Goal: Task Accomplishment & Management: Manage account settings

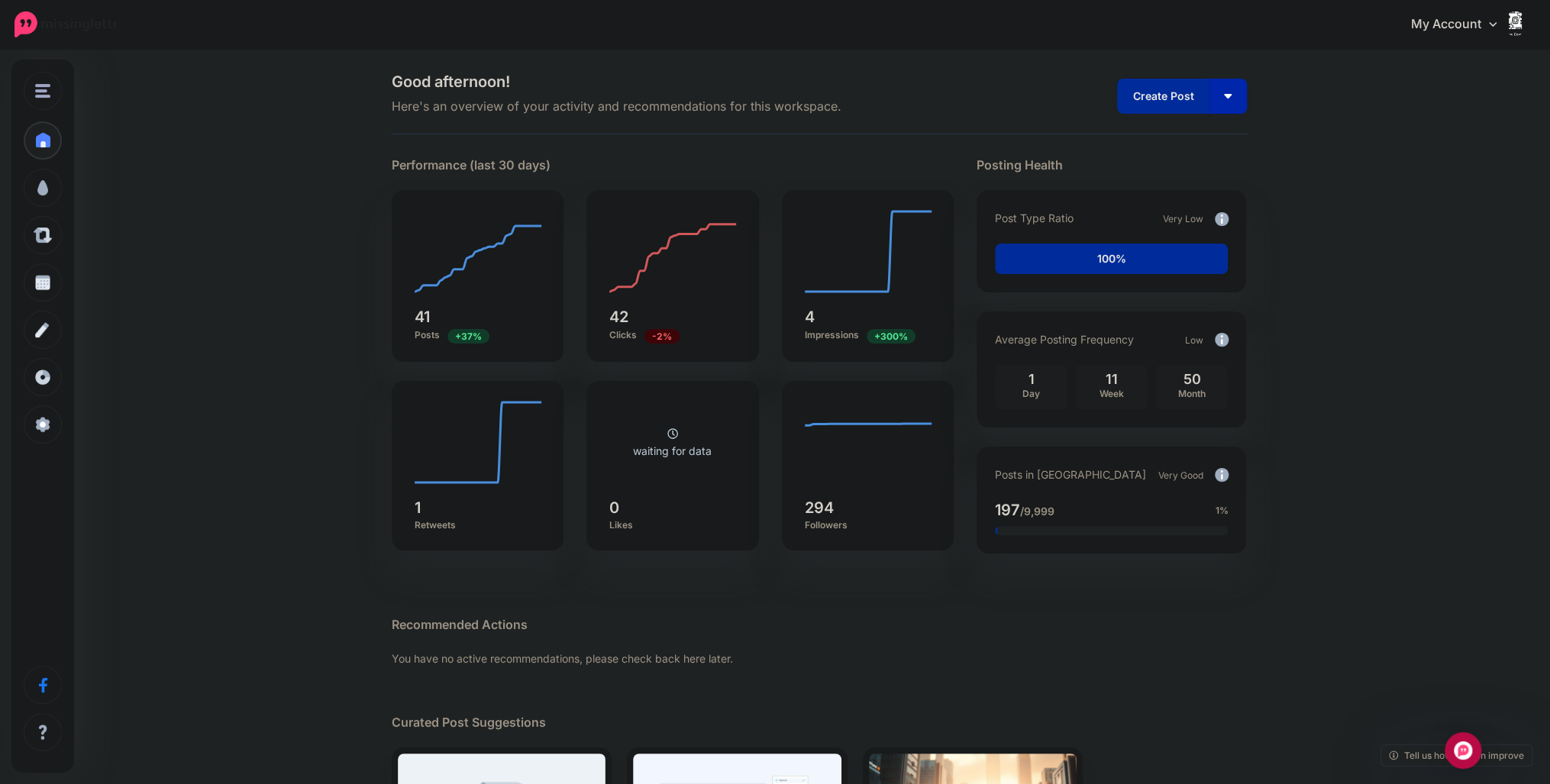
click at [1231, 97] on img "button" at bounding box center [1227, 97] width 7 height 5
click at [1181, 139] on link "Create Post" at bounding box center [1184, 138] width 111 height 30
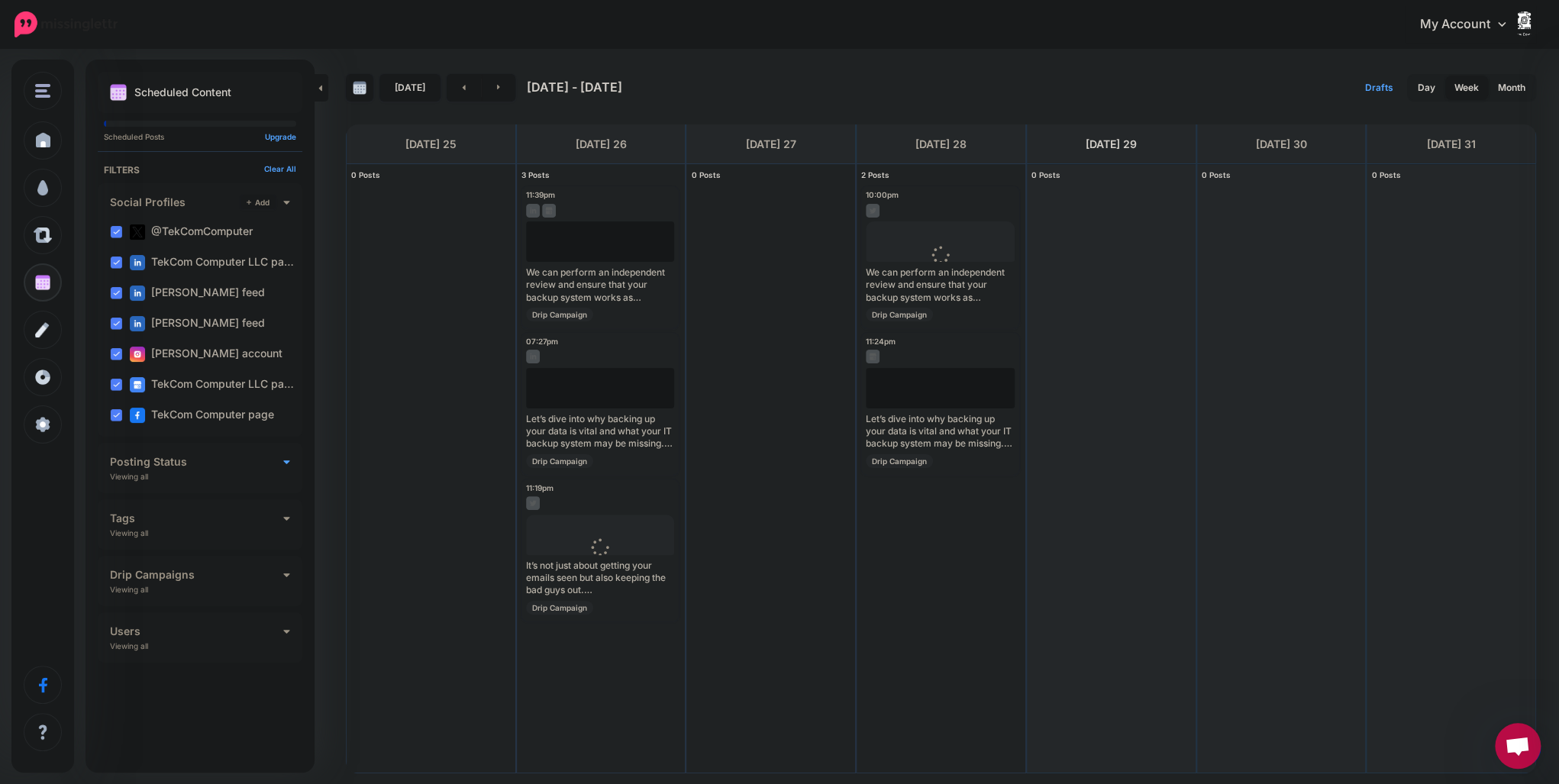
click at [286, 458] on icon at bounding box center [286, 460] width 7 height 11
click at [283, 632] on icon at bounding box center [286, 629] width 7 height 11
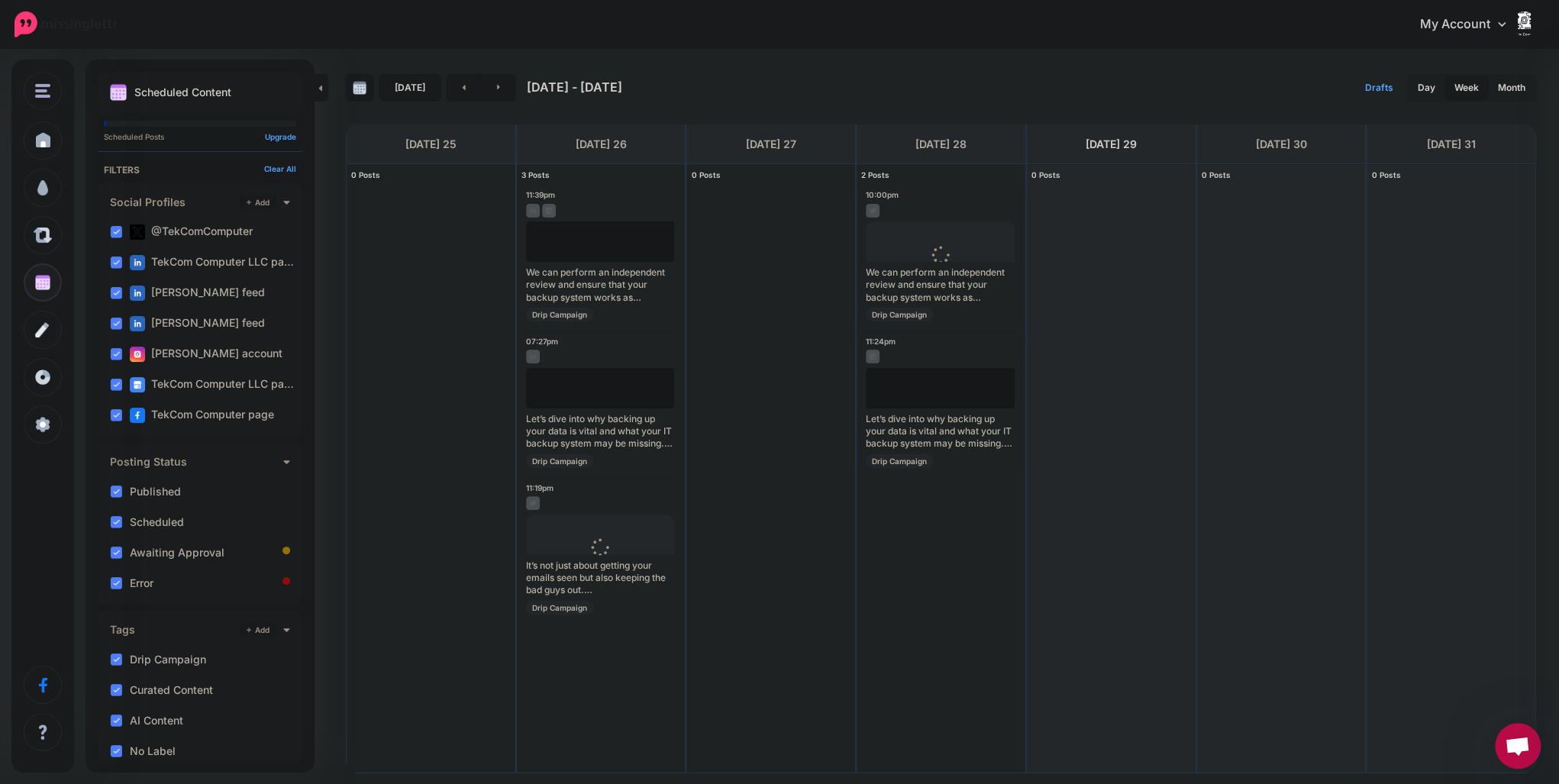
click at [1472, 26] on link "My Account" at bounding box center [1470, 24] width 131 height 37
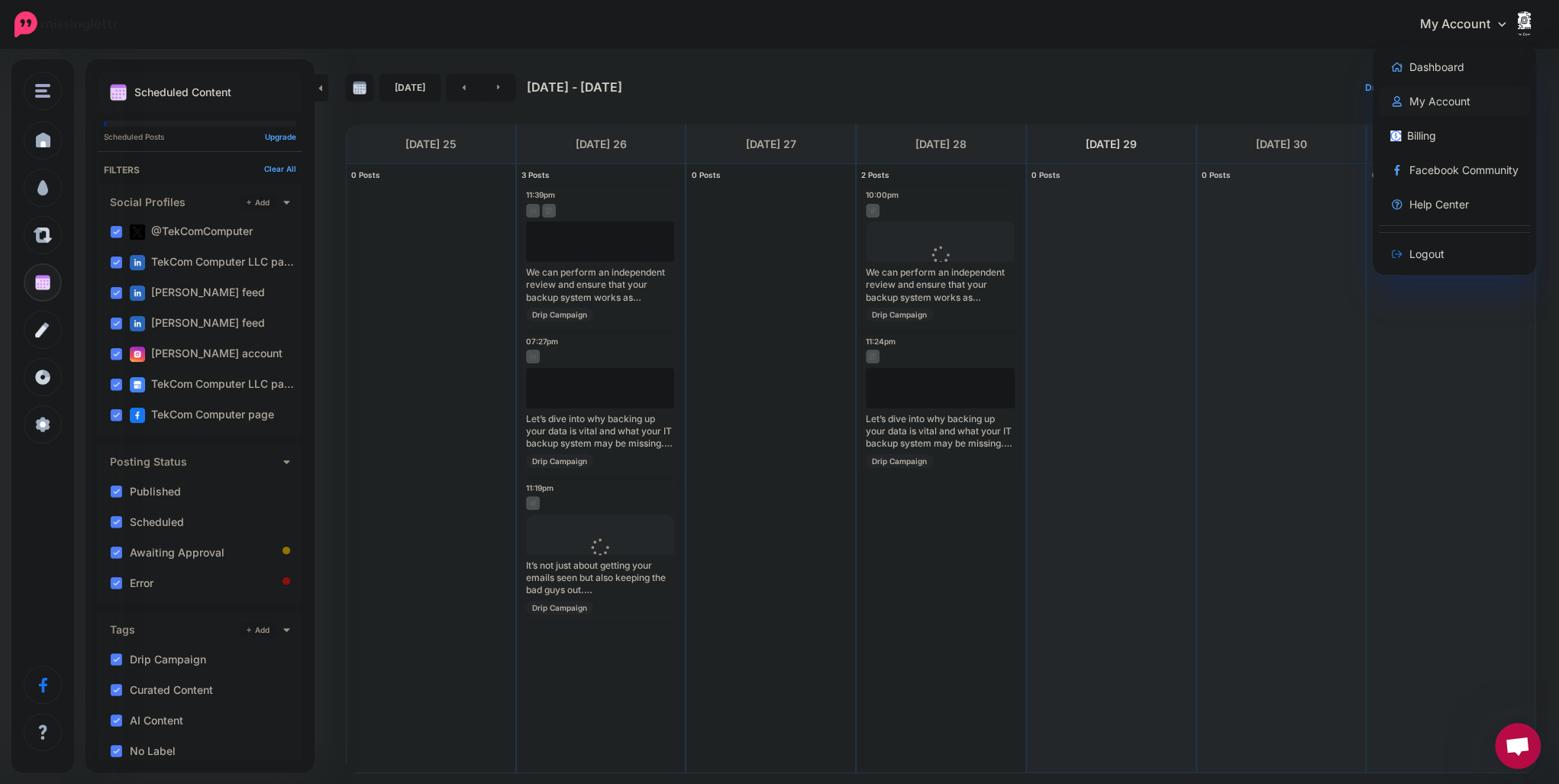
click at [1462, 102] on link "My Account" at bounding box center [1454, 102] width 152 height 30
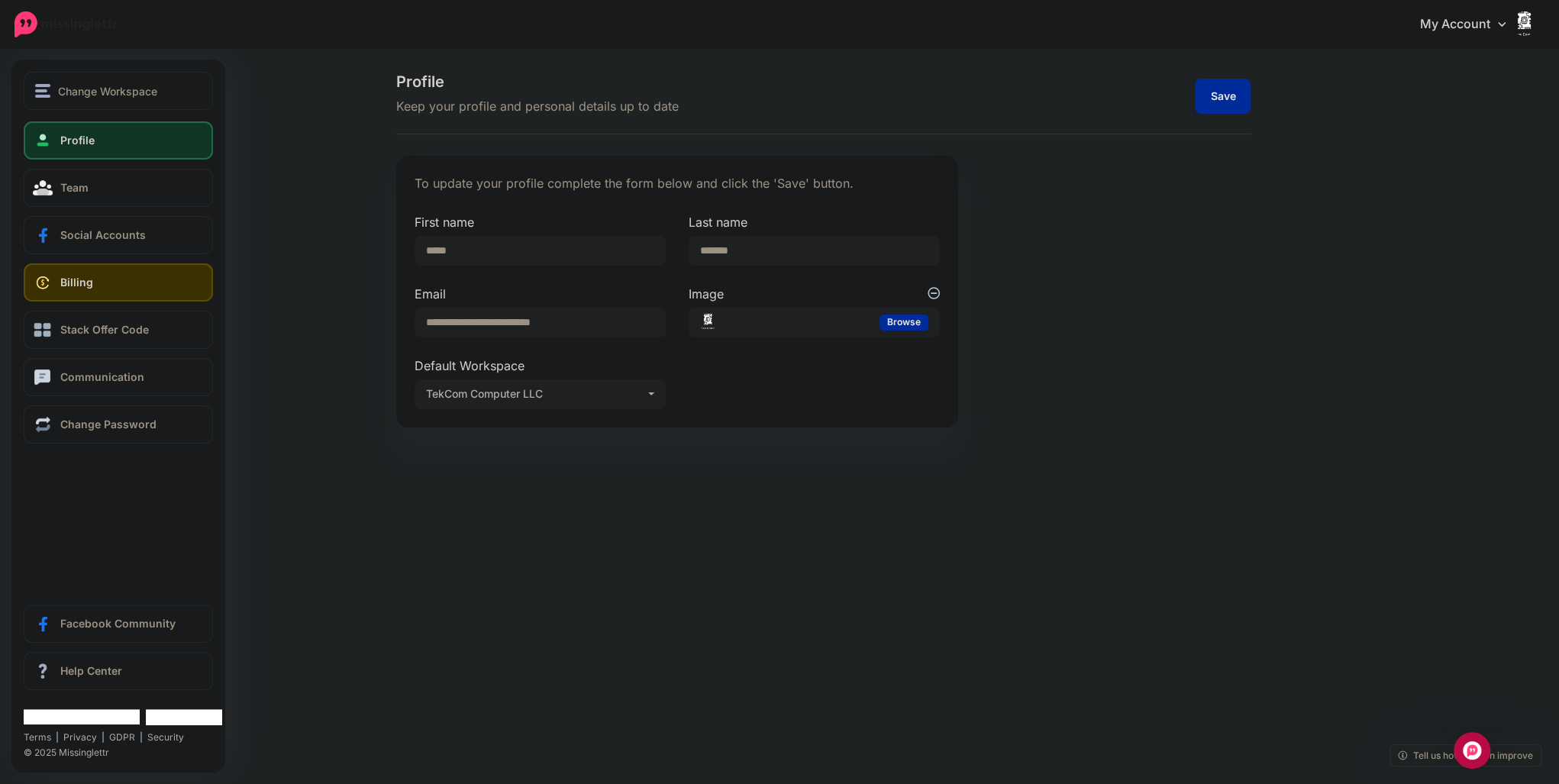
click at [62, 294] on link "Billing" at bounding box center [118, 282] width 189 height 38
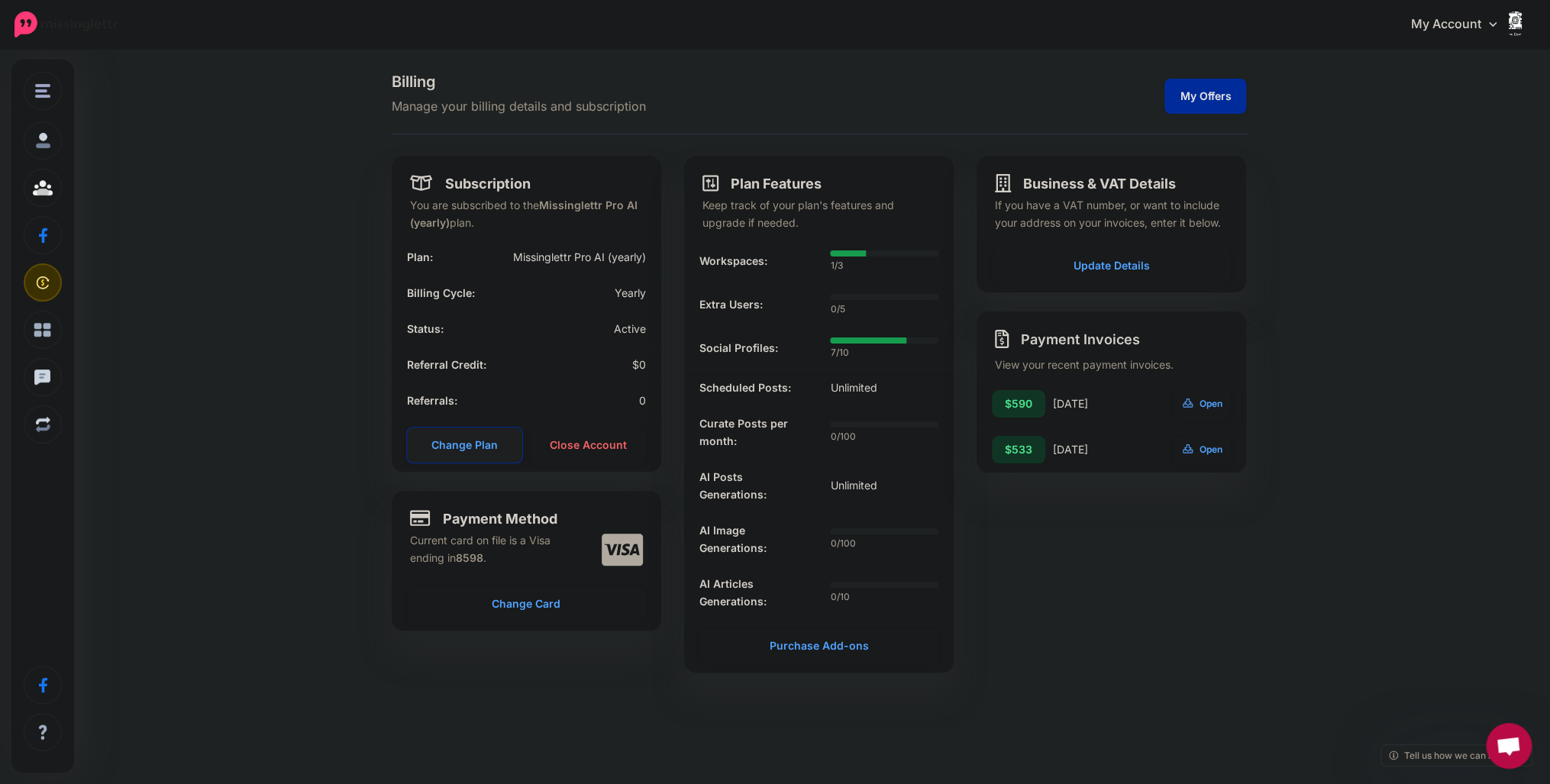
click at [458, 446] on link "Change Plan" at bounding box center [465, 445] width 116 height 35
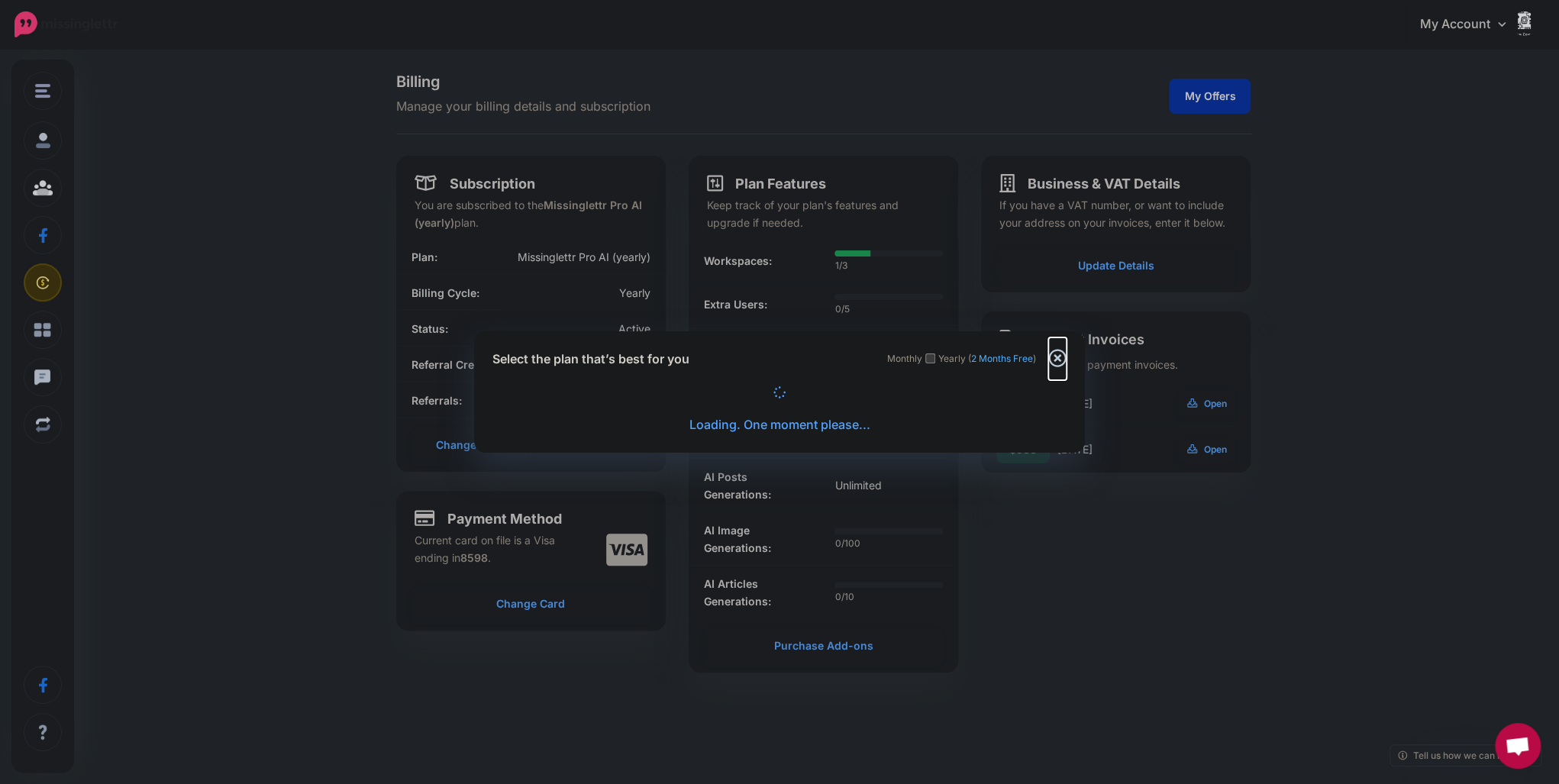
click at [1055, 363] on icon "Close" at bounding box center [1057, 358] width 18 height 18
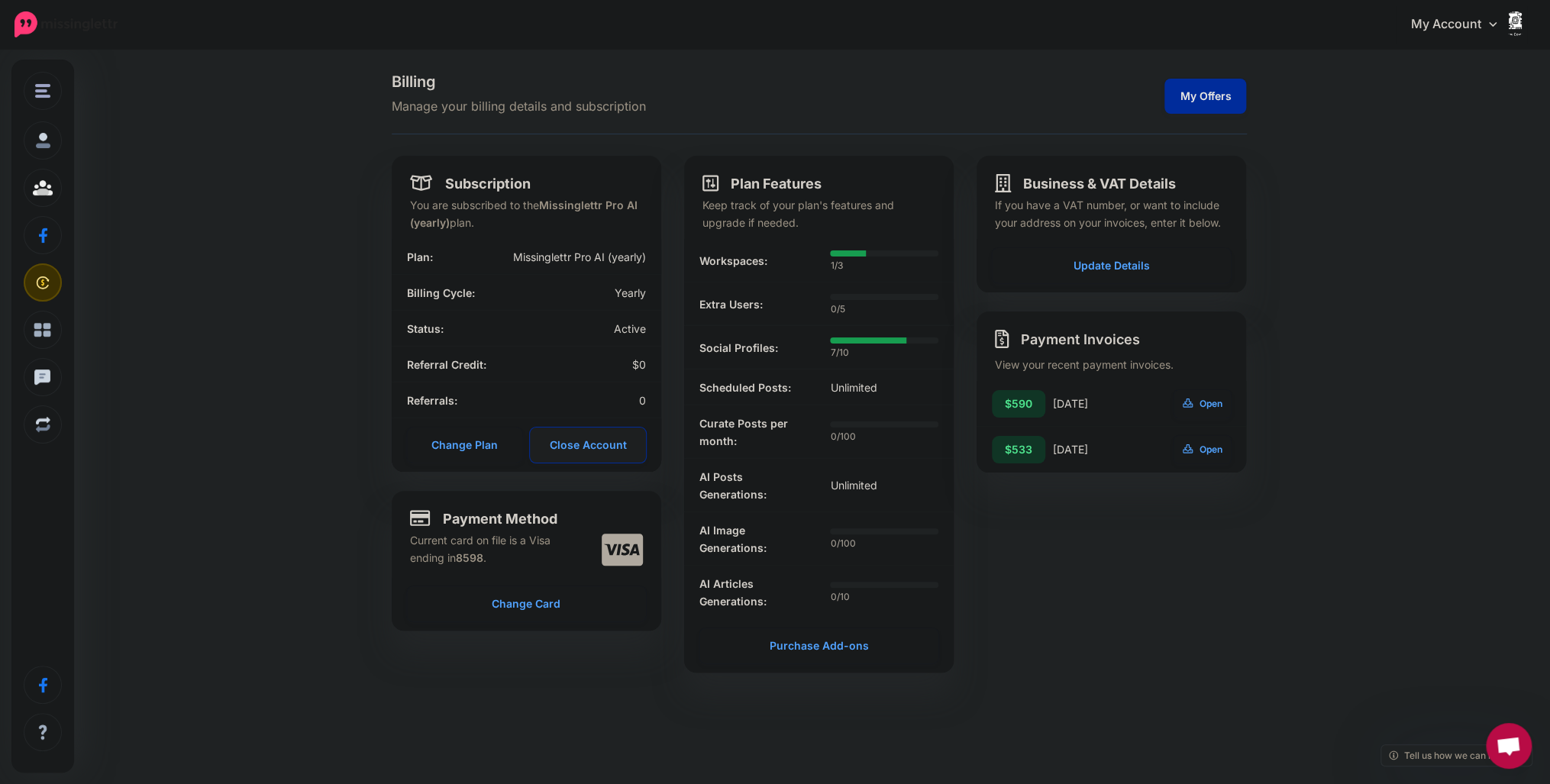
click at [616, 452] on link "Close Account" at bounding box center [588, 445] width 116 height 35
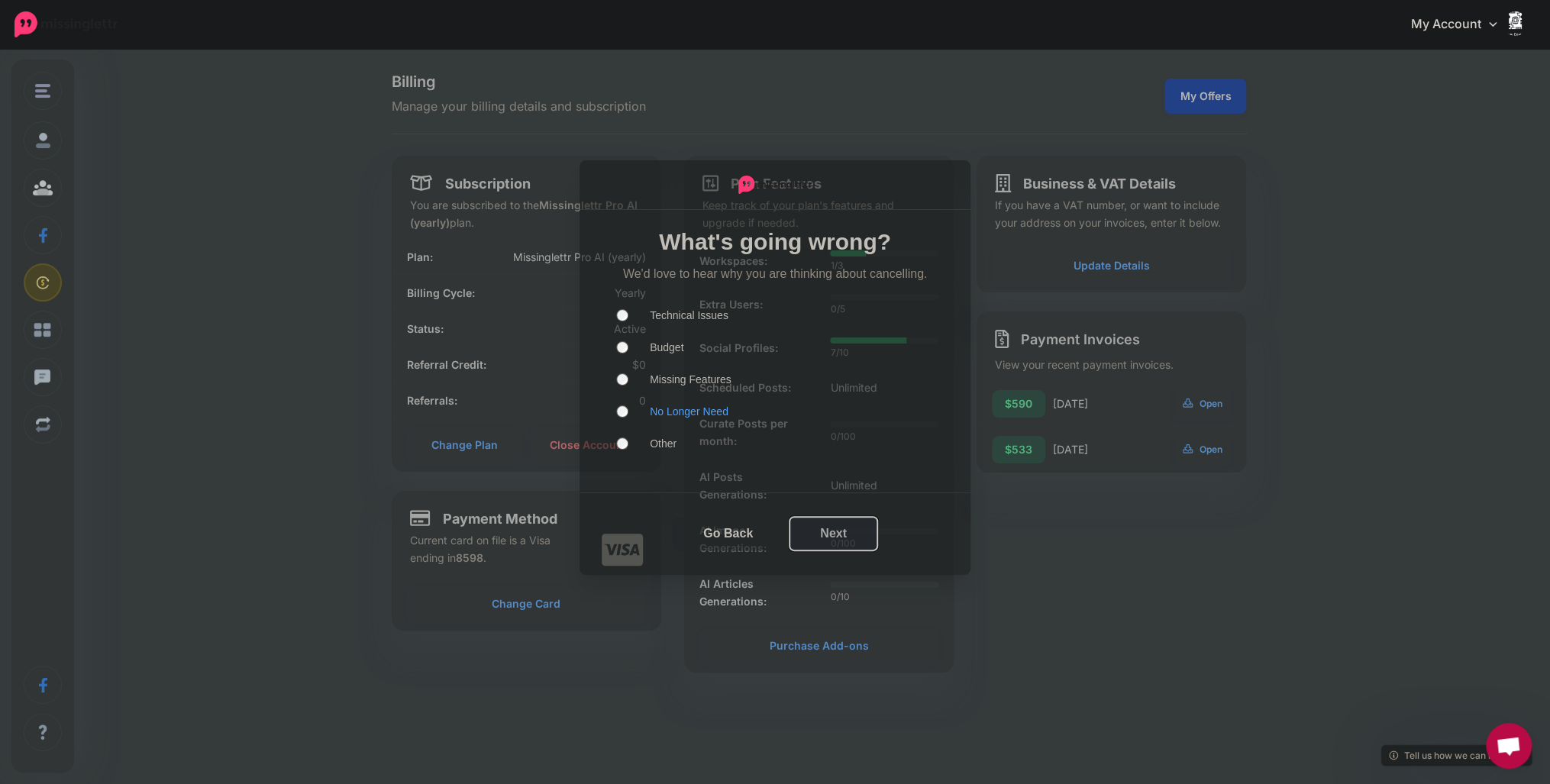
click at [828, 534] on button "Next" at bounding box center [833, 533] width 87 height 34
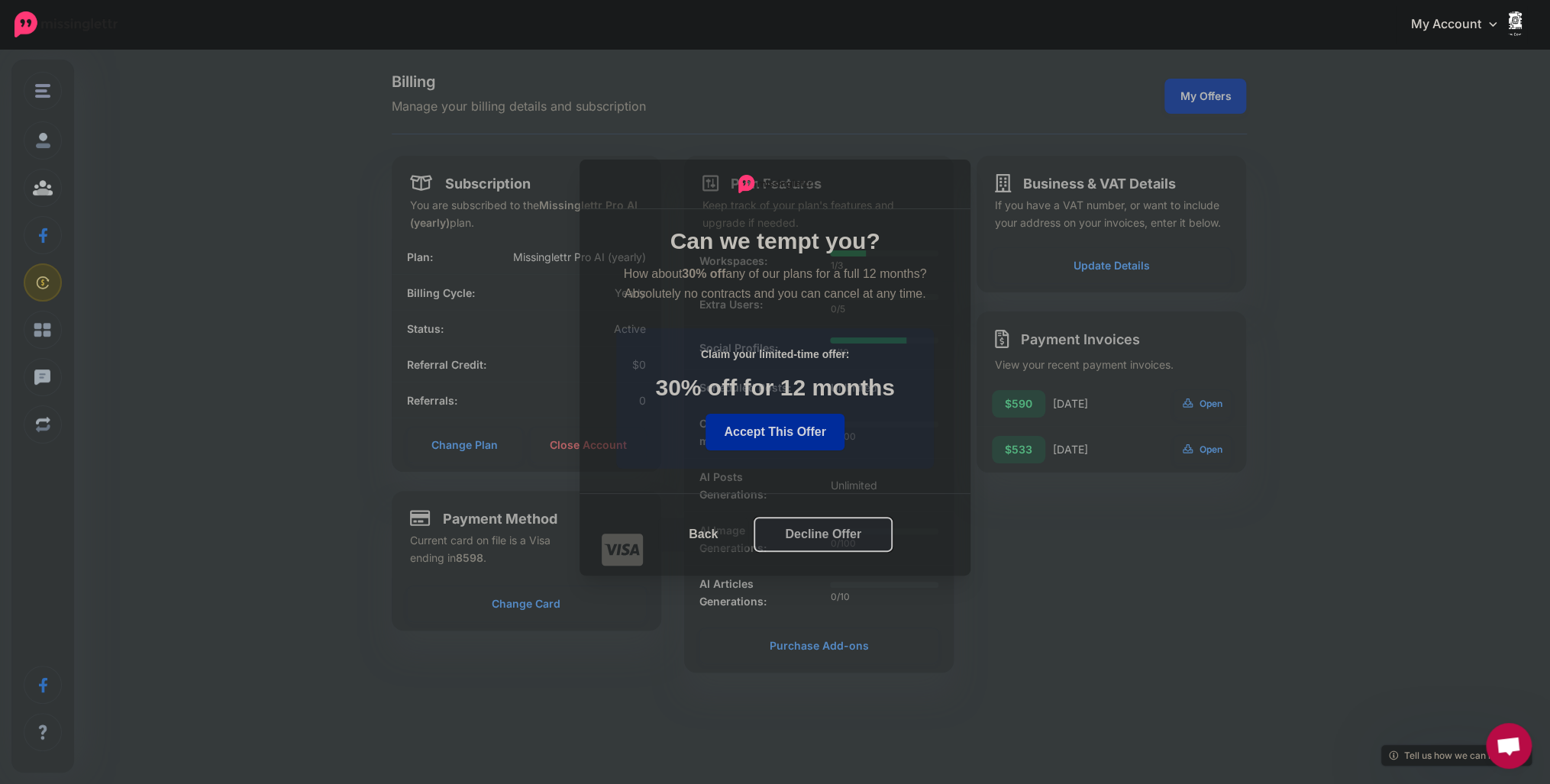
click at [828, 534] on button "Decline Offer" at bounding box center [823, 534] width 137 height 34
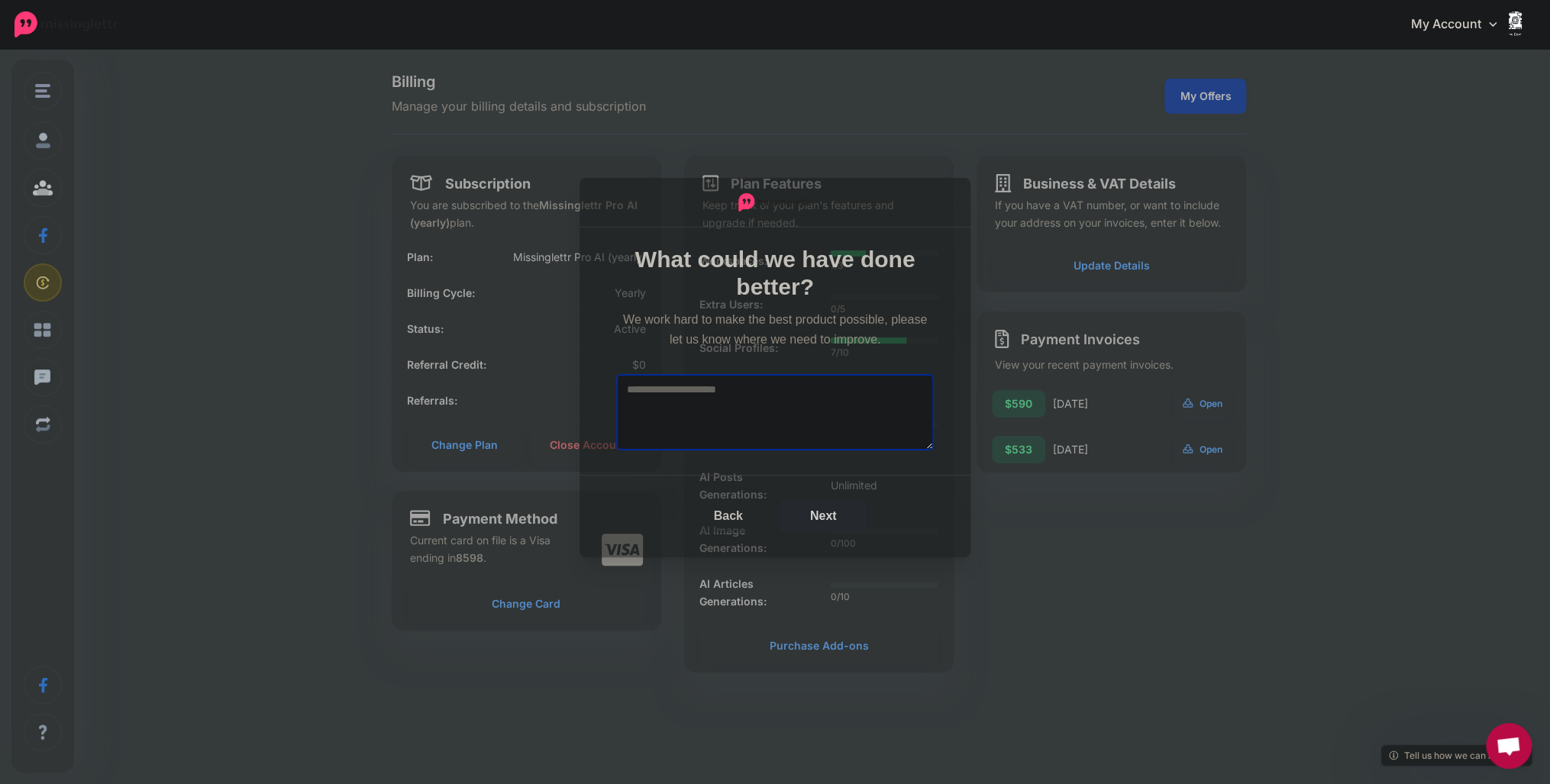
click at [777, 412] on textarea at bounding box center [774, 412] width 318 height 76
type textarea "**********"
click at [820, 512] on button "Next" at bounding box center [823, 516] width 87 height 34
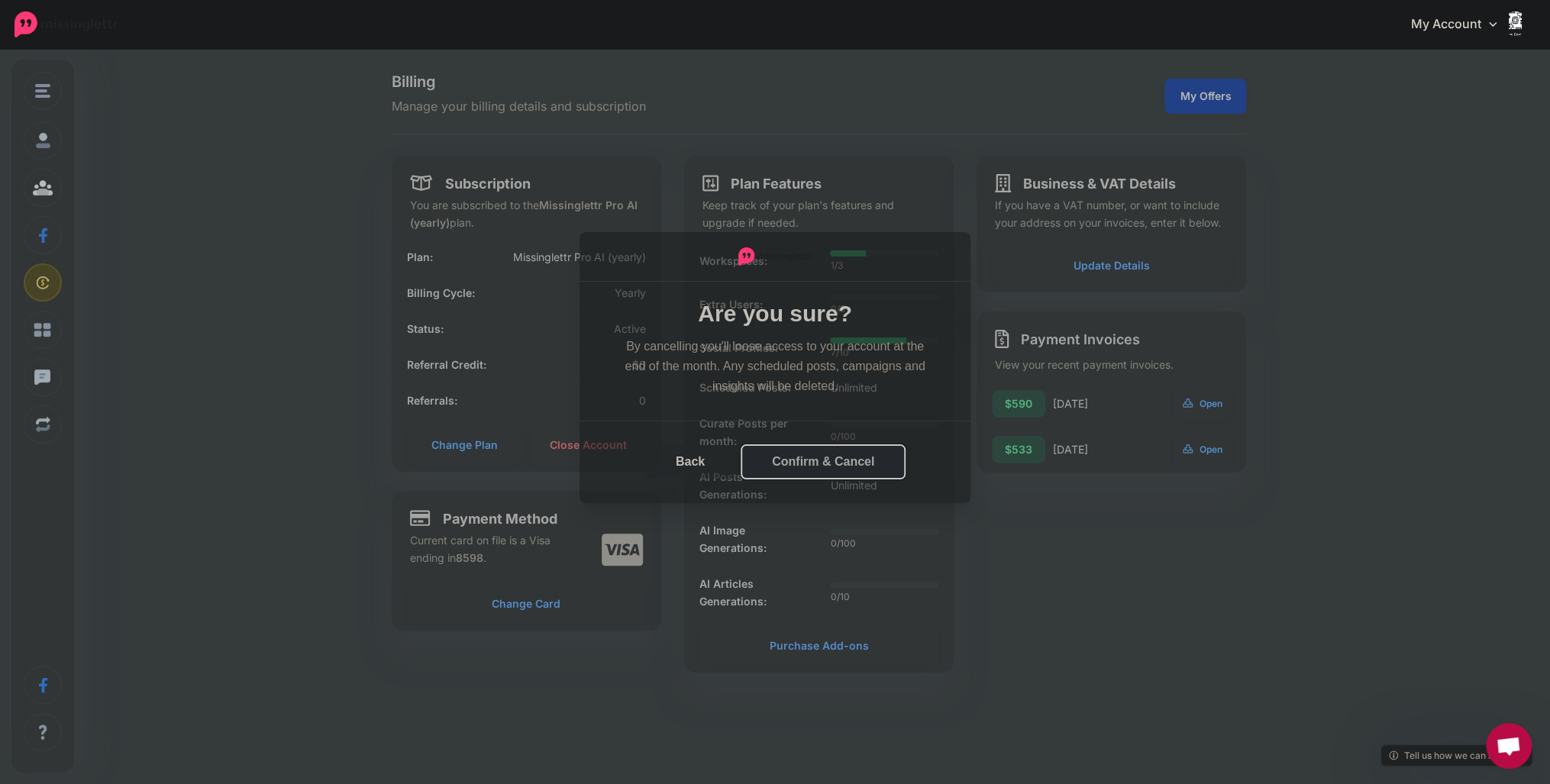
click at [811, 463] on button "Confirm & Cancel" at bounding box center [823, 461] width 163 height 34
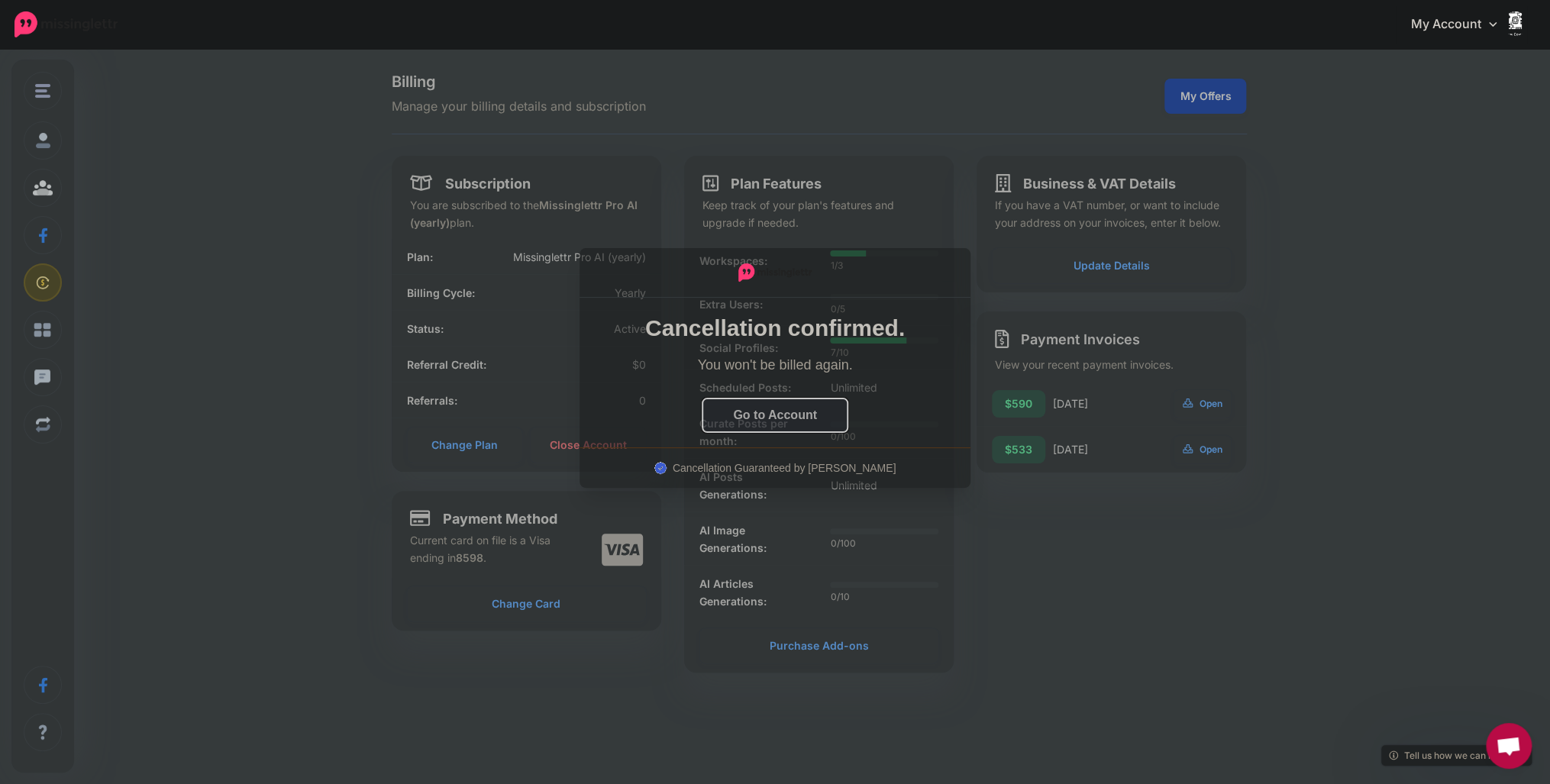
click at [820, 421] on button "Go to Account" at bounding box center [775, 415] width 145 height 34
